Goal: Transaction & Acquisition: Obtain resource

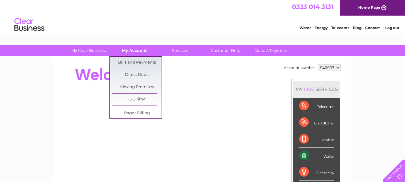
click at [135, 52] on link "My Account" at bounding box center [135, 50] width 50 height 11
click at [134, 59] on link "Bills and Payments" at bounding box center [137, 63] width 50 height 12
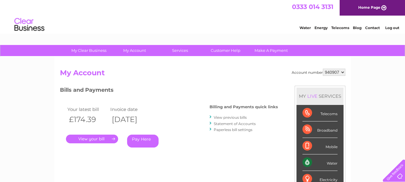
click at [100, 140] on link "." at bounding box center [92, 139] width 52 height 9
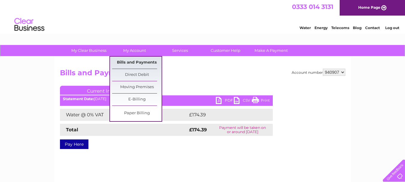
click at [139, 61] on link "Bills and Payments" at bounding box center [137, 63] width 50 height 12
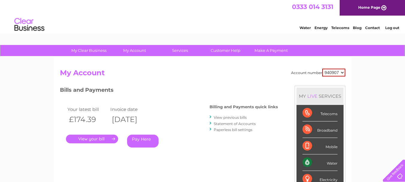
click at [101, 140] on link "." at bounding box center [92, 139] width 52 height 9
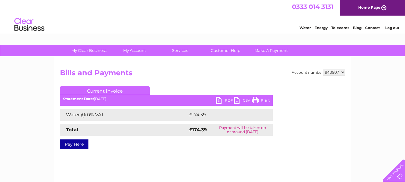
click at [236, 99] on link "CSV" at bounding box center [243, 101] width 18 height 9
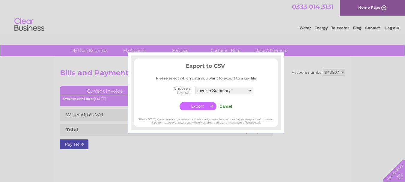
click at [300, 91] on div at bounding box center [202, 91] width 405 height 182
click at [224, 106] on input "Cancel" at bounding box center [226, 106] width 13 height 5
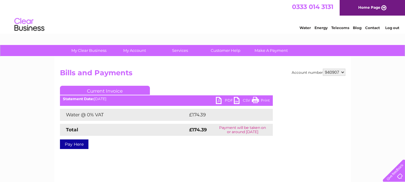
click at [217, 100] on link "PDF" at bounding box center [225, 101] width 18 height 9
click at [219, 101] on link "PDF" at bounding box center [225, 101] width 18 height 9
click at [393, 28] on link "Log out" at bounding box center [393, 28] width 14 height 5
